Goal: Information Seeking & Learning: Learn about a topic

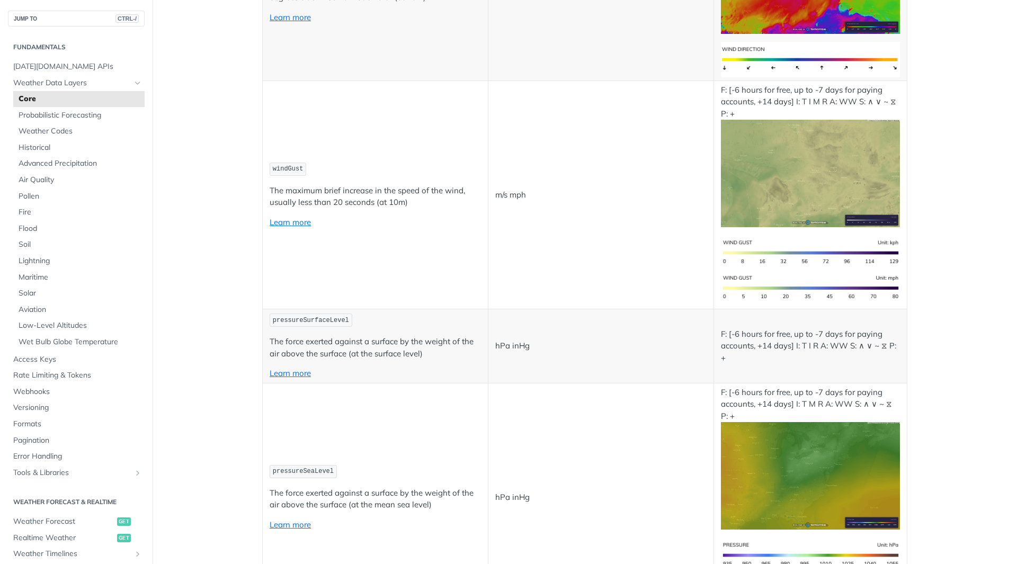
scroll to position [1306, 0]
click at [56, 534] on span "Realtime Weather" at bounding box center [63, 538] width 101 height 11
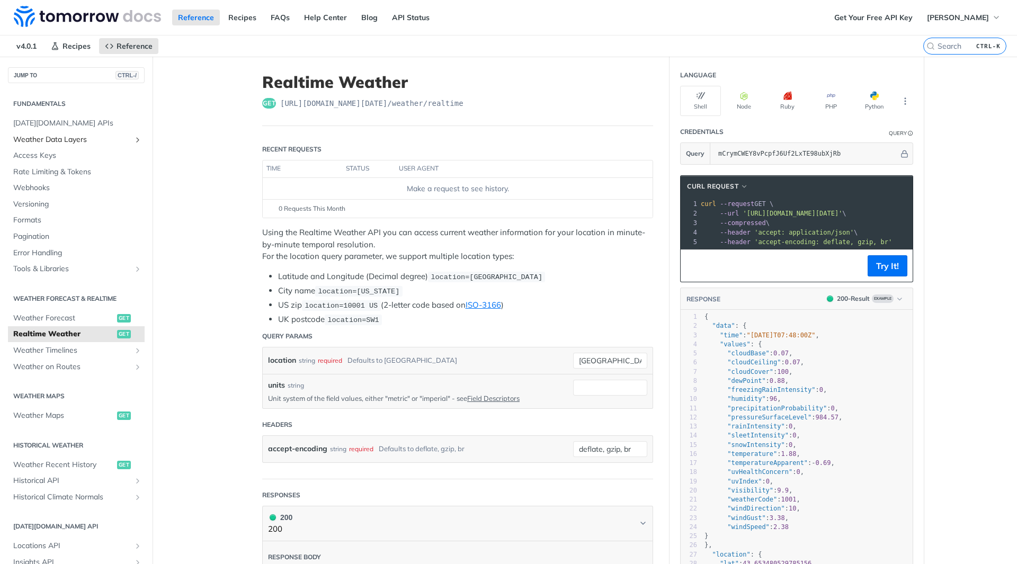
click at [70, 140] on span "Weather Data Layers" at bounding box center [72, 139] width 118 height 11
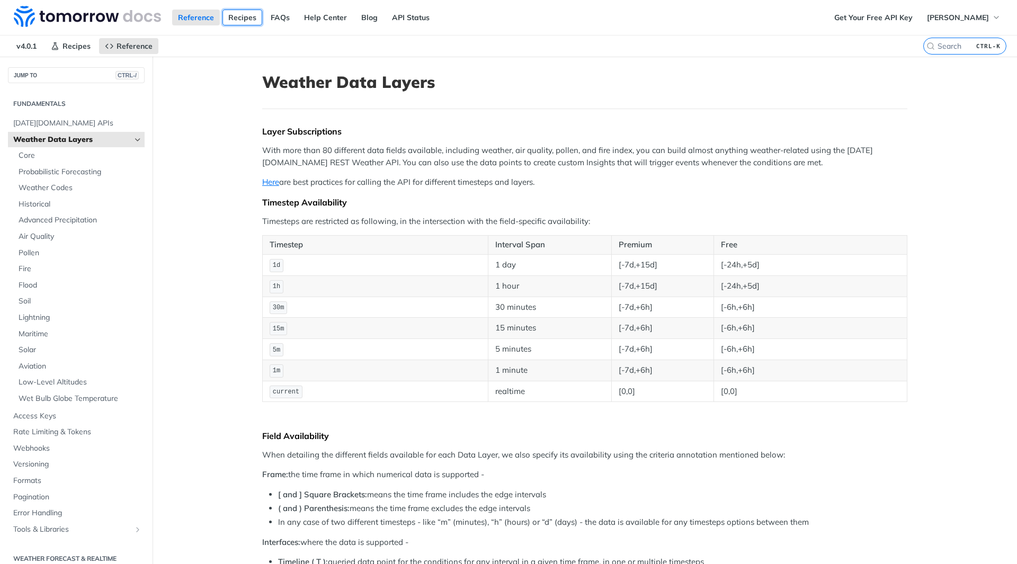
click at [238, 20] on link "Recipes" at bounding box center [242, 18] width 40 height 16
